Goal: Transaction & Acquisition: Purchase product/service

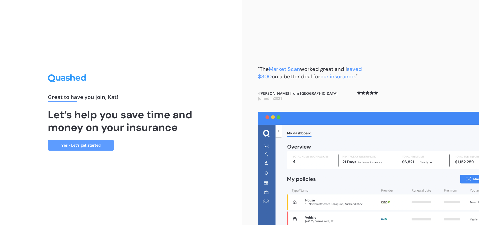
click at [88, 145] on link "Yes - Let’s get started" at bounding box center [81, 145] width 66 height 11
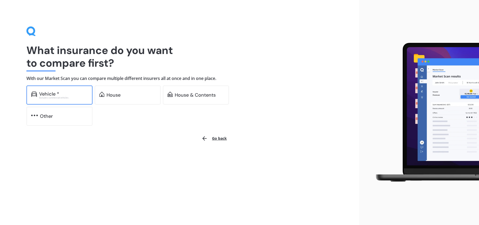
click at [54, 90] on div "Vehicle * Excludes commercial vehicles" at bounding box center [59, 94] width 66 height 19
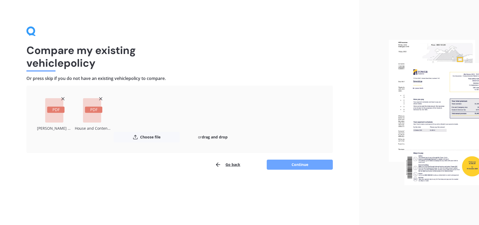
click at [300, 163] on button "Continue" at bounding box center [300, 165] width 66 height 10
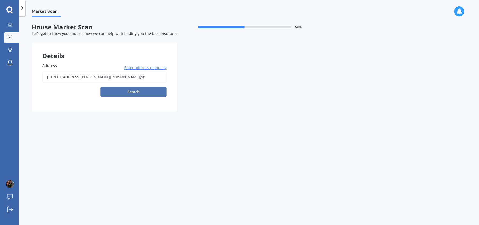
click at [133, 90] on button "Search" at bounding box center [134, 92] width 66 height 10
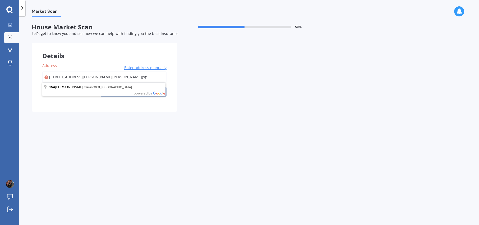
click at [53, 76] on input "1/154 Munro Lane Tarras 9383 Mortgagee(s):" at bounding box center [104, 76] width 124 height 11
type input "154A Munro Lane, Cromwell 9383"
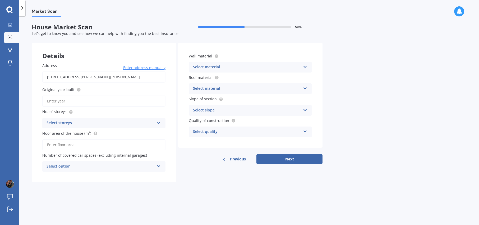
click at [94, 99] on input "Original year built" at bounding box center [103, 100] width 123 height 11
